Goal: Browse casually

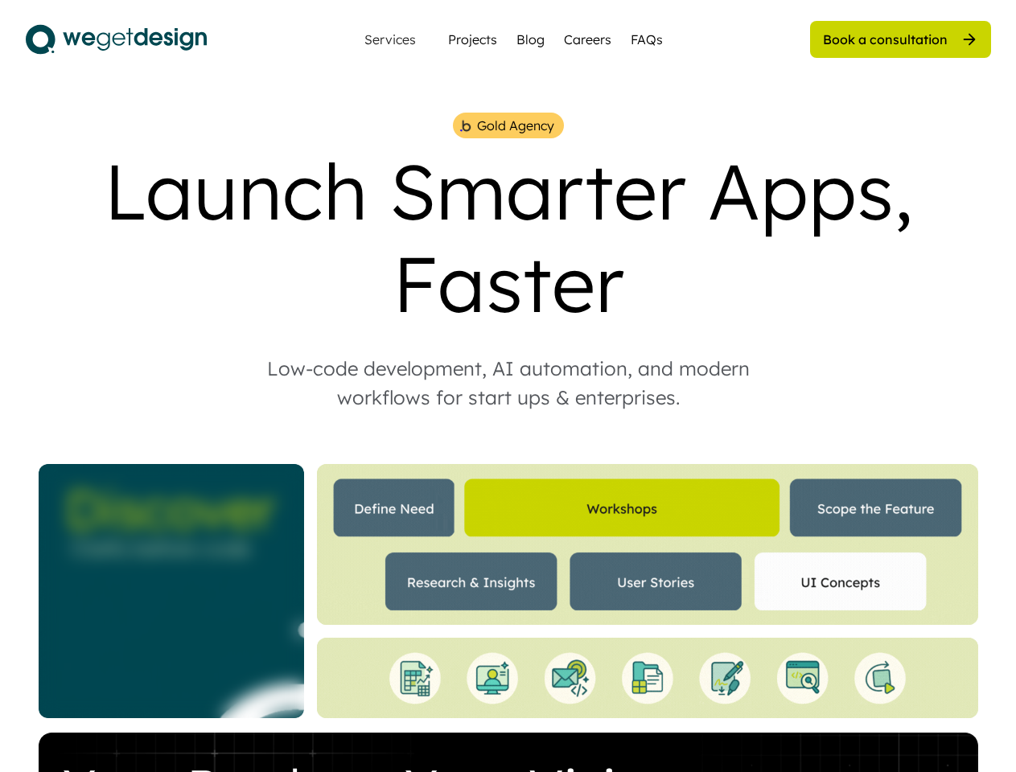
click at [508, 386] on div "Low-code development, AI automation, and modern workflows for start ups & enter…" at bounding box center [508, 383] width 547 height 58
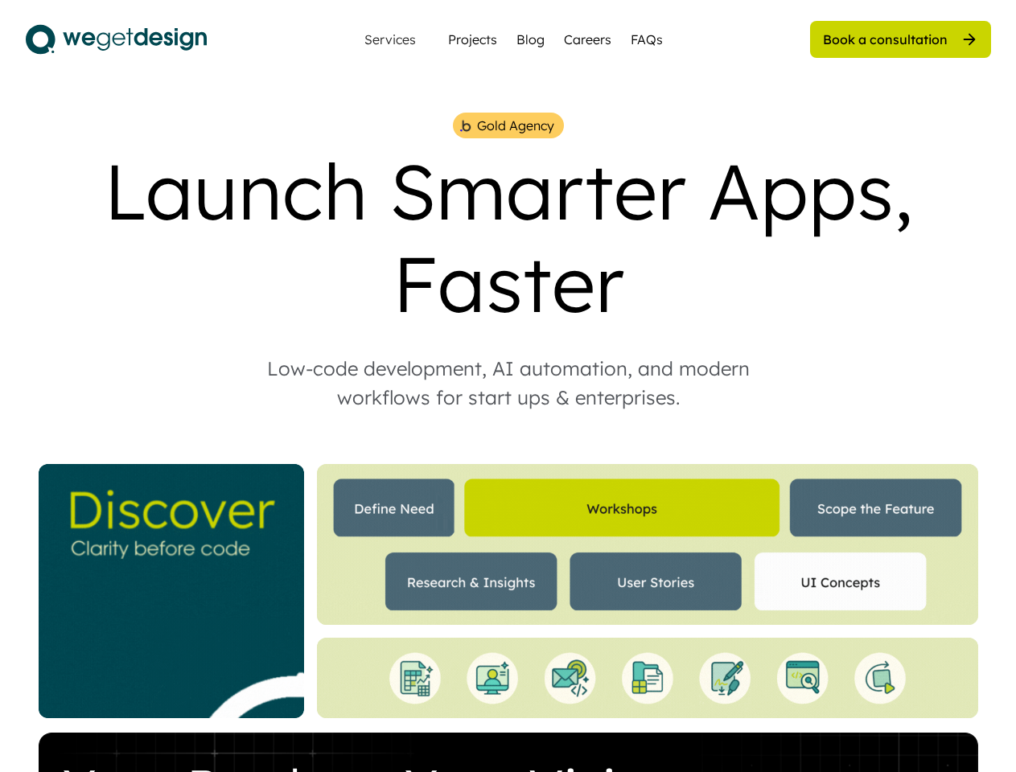
click at [508, 443] on div "Gold Agency Launch Smarter Apps, Faster Low-code development, AI automation, an…" at bounding box center [509, 581] width 966 height 936
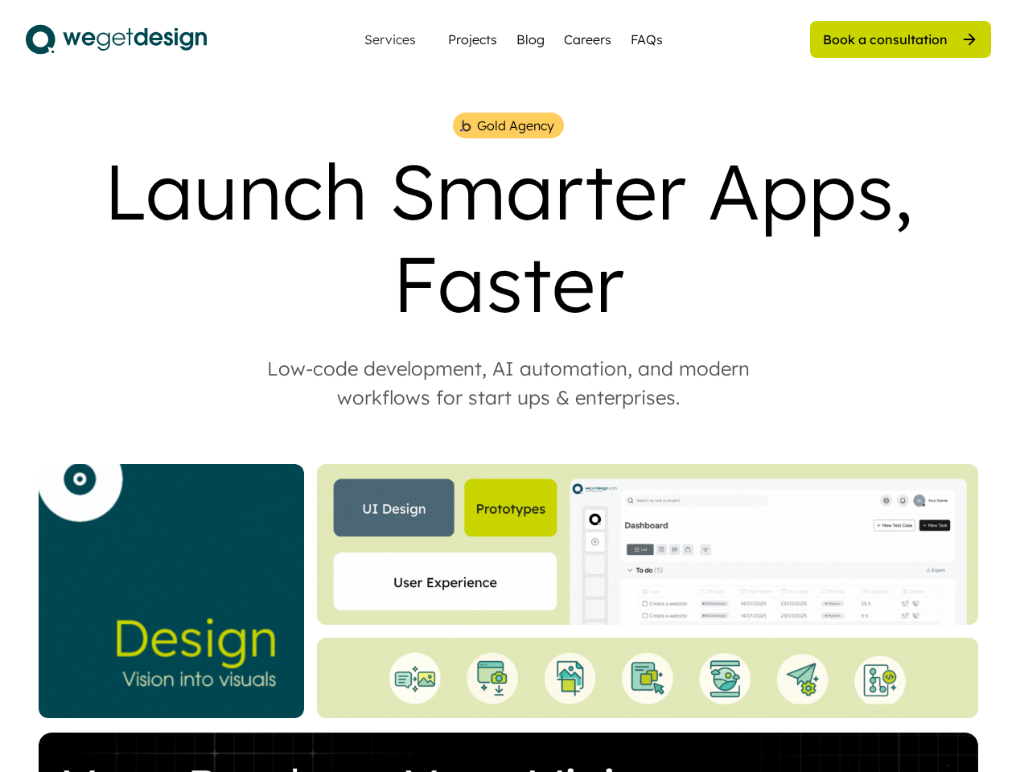
click at [509, 443] on div "Gold Agency Launch Smarter Apps, Faster Low-code development, AI automation, an…" at bounding box center [509, 581] width 966 height 936
click at [508, 126] on div "Gold Agency" at bounding box center [515, 125] width 77 height 19
click at [465, 126] on img at bounding box center [466, 125] width 14 height 15
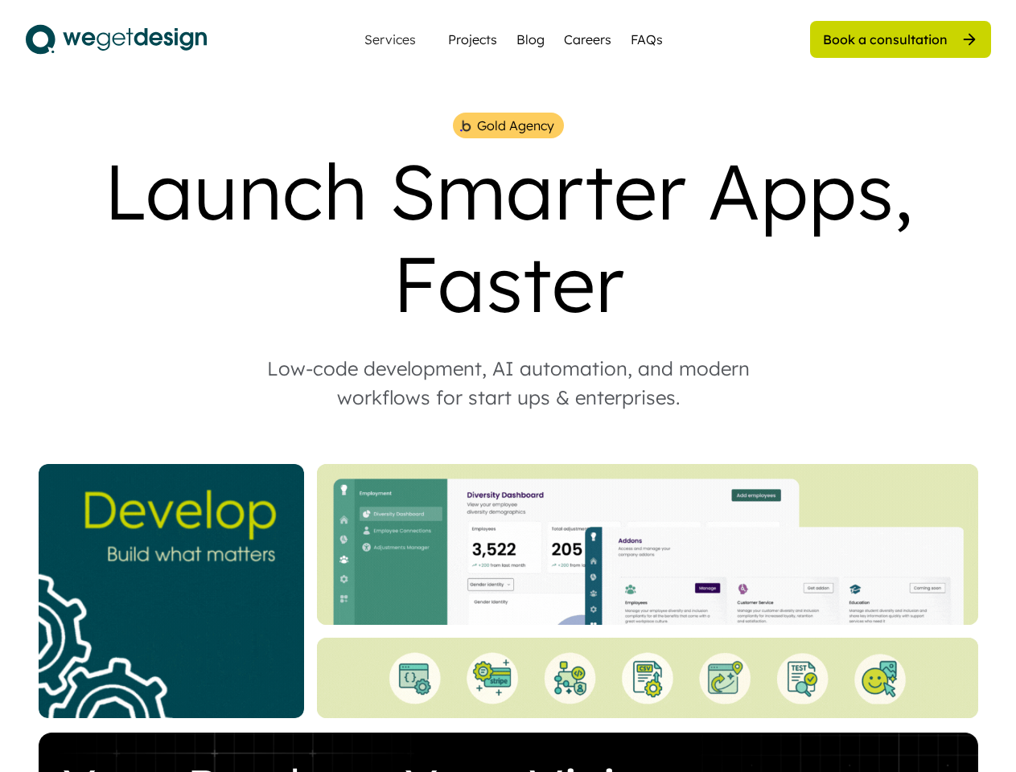
click at [515, 126] on div "Gold Agency" at bounding box center [515, 125] width 77 height 19
click at [509, 237] on div "Launch Smarter Apps, Faster" at bounding box center [509, 237] width 966 height 185
click at [509, 383] on div "Low-code development, AI automation, and modern workflows for start ups & enter…" at bounding box center [508, 383] width 547 height 58
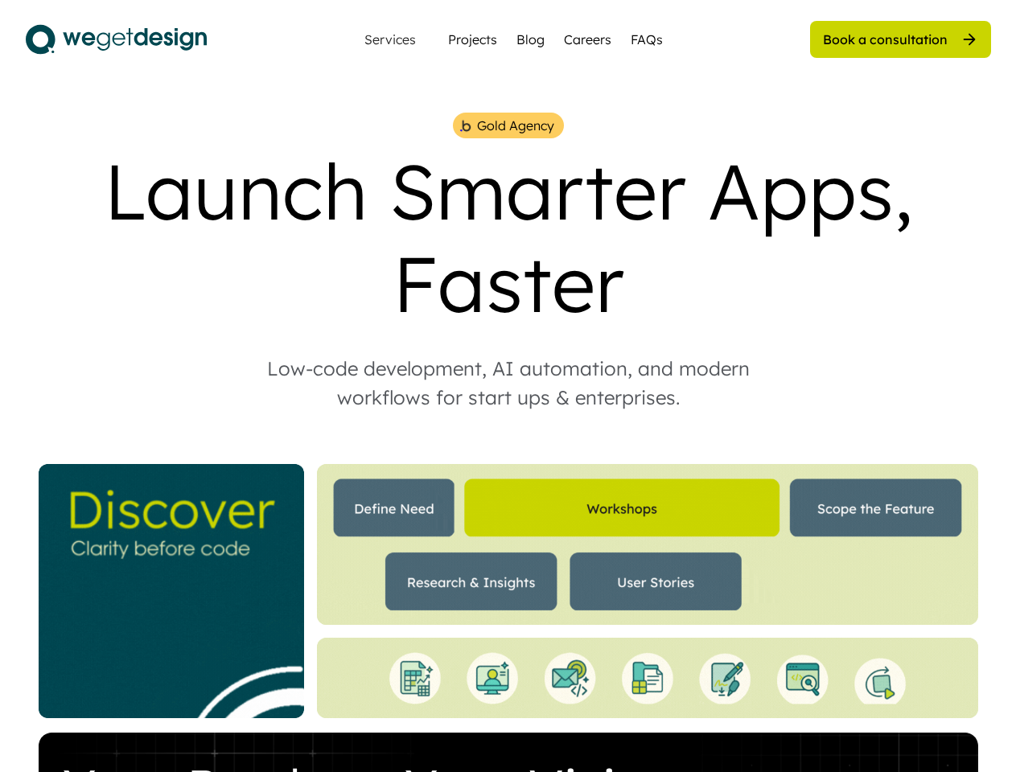
click at [509, 591] on img at bounding box center [647, 544] width 661 height 161
